Goal: Information Seeking & Learning: Find specific fact

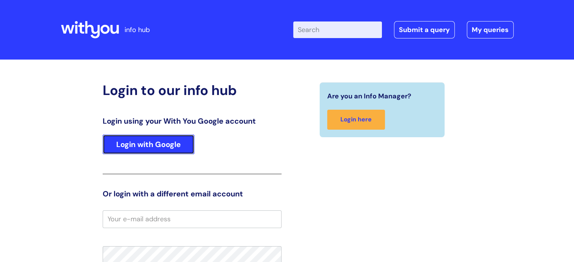
click at [141, 141] on link "Login with Google" at bounding box center [149, 145] width 92 height 20
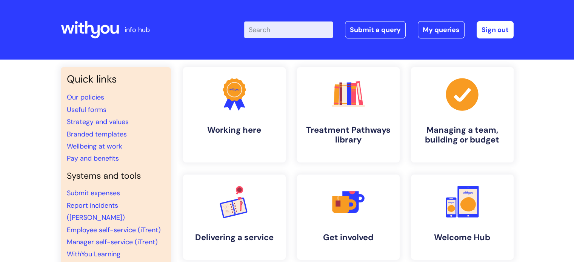
click at [281, 30] on input "Enter your search term here..." at bounding box center [288, 30] width 89 height 17
type input "pay grade"
click button "Search" at bounding box center [0, 0] width 0 height 0
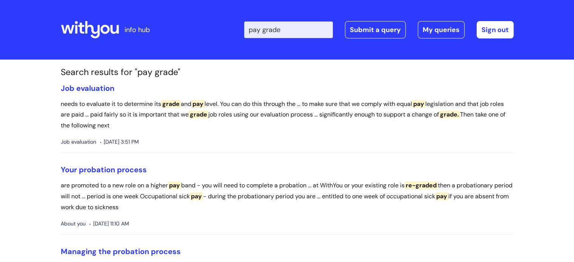
click at [313, 32] on input "pay grade" at bounding box center [288, 30] width 89 height 17
type input "pay"
click button "Search" at bounding box center [0, 0] width 0 height 0
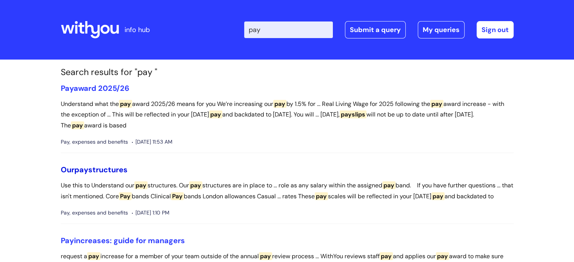
click at [100, 169] on link "Our pay structures" at bounding box center [94, 170] width 67 height 10
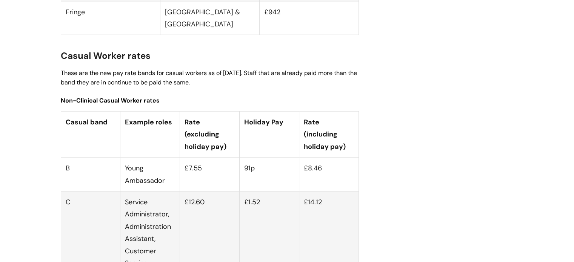
scroll to position [2148, 0]
